Goal: Entertainment & Leisure: Browse casually

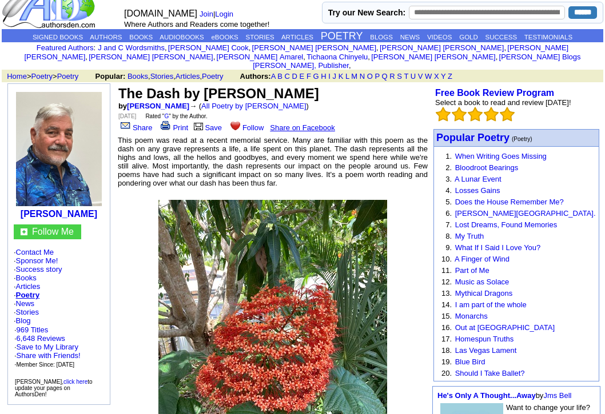
scroll to position [25, 0]
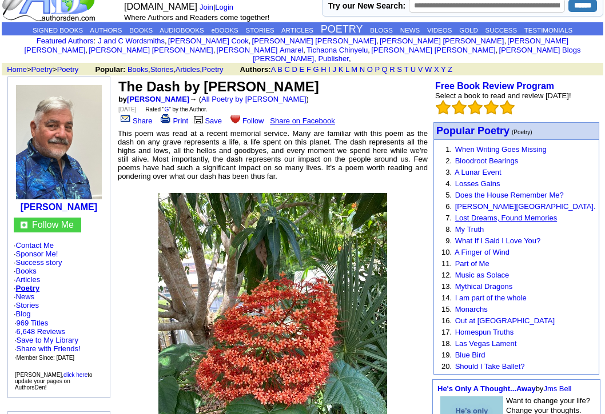
click at [491, 214] on link "Lost Dreams, Found Memories" at bounding box center [506, 218] width 102 height 9
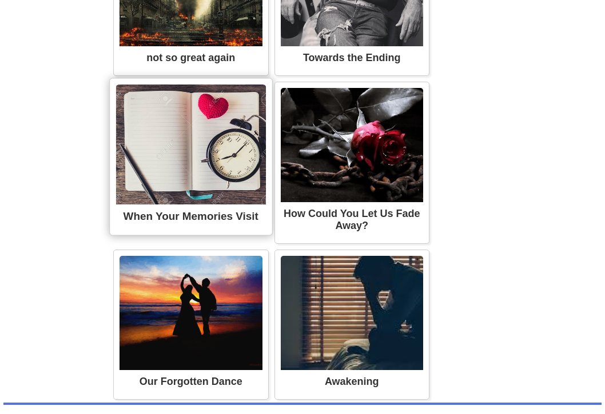
scroll to position [1826, 0]
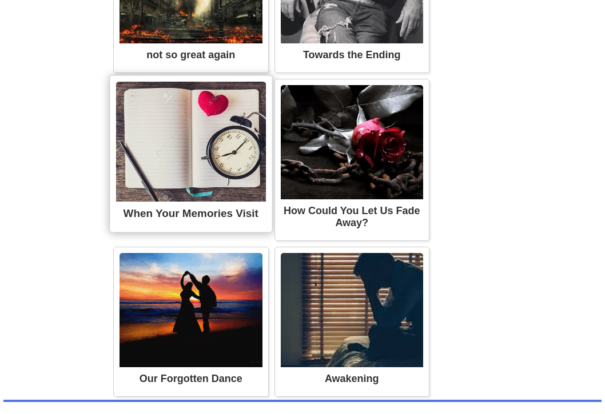
click at [189, 142] on img at bounding box center [191, 142] width 150 height 120
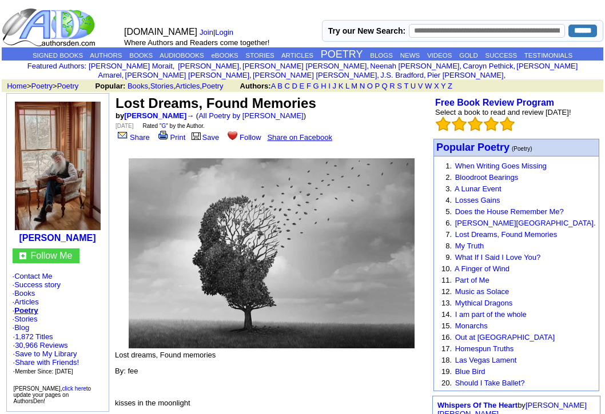
scroll to position [1826, 0]
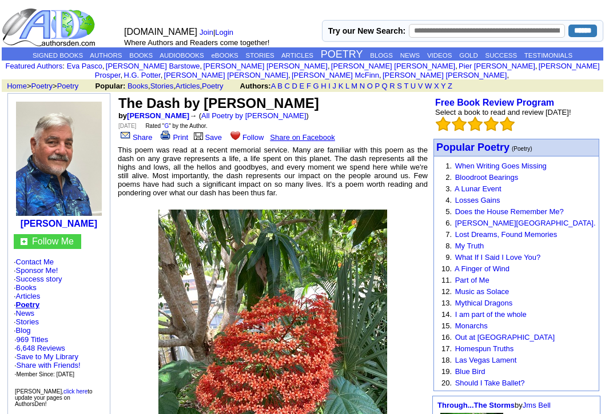
scroll to position [25, 0]
